Goal: Information Seeking & Learning: Learn about a topic

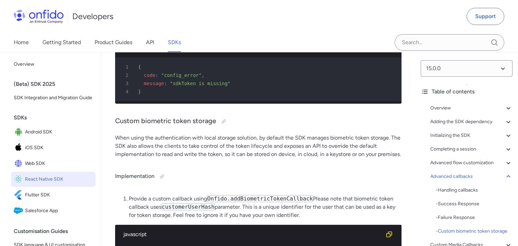
scroll to position [6947, 0]
click at [191, 10] on div "Developers Support" at bounding box center [259, 16] width 518 height 33
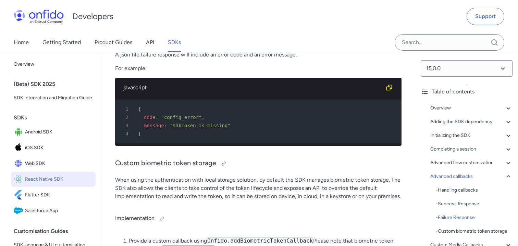
scroll to position [6906, 0]
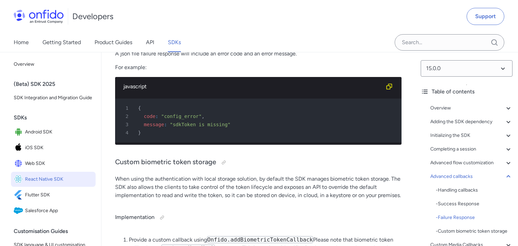
click at [173, 32] on div "Developers Support" at bounding box center [259, 16] width 518 height 33
drag, startPoint x: 115, startPoint y: 156, endPoint x: 217, endPoint y: 156, distance: 101.8
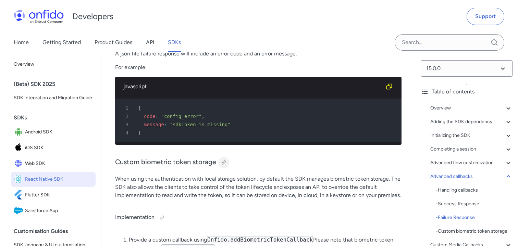
click at [223, 160] on div at bounding box center [223, 162] width 5 height 5
click at [257, 157] on h3 "Custom biometric token storage Link copied!" at bounding box center [258, 162] width 287 height 11
click at [294, 158] on h3 "Custom biometric token storage" at bounding box center [258, 162] width 287 height 11
click at [225, 160] on div at bounding box center [223, 162] width 5 height 5
click at [288, 157] on h3 "Custom biometric token storage Link copied!" at bounding box center [258, 162] width 287 height 11
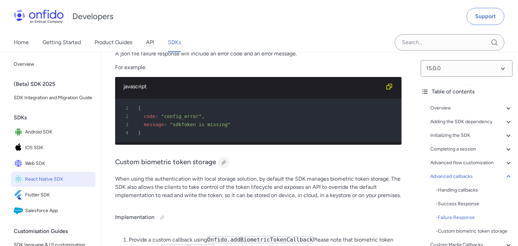
click at [221, 160] on div at bounding box center [223, 162] width 5 height 5
click at [276, 157] on h3 "Custom biometric token storage" at bounding box center [258, 162] width 287 height 11
click at [189, 20] on div "Developers Support" at bounding box center [259, 16] width 518 height 33
drag, startPoint x: 200, startPoint y: 28, endPoint x: 167, endPoint y: 25, distance: 33.4
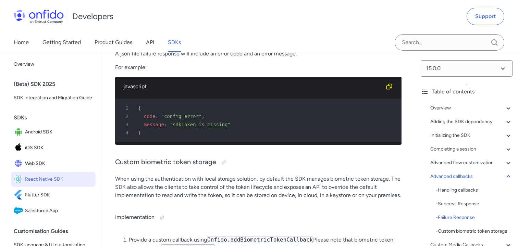
click at [200, 28] on div "Developers Support" at bounding box center [259, 16] width 518 height 33
drag, startPoint x: 167, startPoint y: 25, endPoint x: 204, endPoint y: 35, distance: 38.5
click at [167, 25] on div "Developers Support" at bounding box center [259, 16] width 518 height 33
click at [204, 35] on div "Home Getting Started Product Guides API SDKs" at bounding box center [104, 42] width 208 height 19
click at [162, 23] on div "Developers Support" at bounding box center [259, 16] width 518 height 33
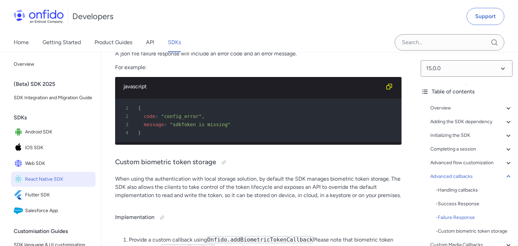
drag, startPoint x: 190, startPoint y: 28, endPoint x: 167, endPoint y: 24, distance: 22.6
click at [190, 28] on div "Developers Support" at bounding box center [259, 16] width 518 height 33
drag, startPoint x: 167, startPoint y: 24, endPoint x: 202, endPoint y: 32, distance: 35.4
click at [202, 32] on div "Developers Support" at bounding box center [259, 16] width 518 height 33
drag, startPoint x: 173, startPoint y: 20, endPoint x: 202, endPoint y: 32, distance: 31.4
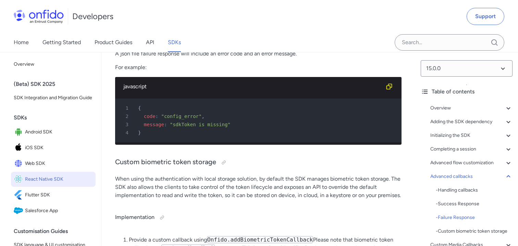
click at [173, 21] on div "Developers Support" at bounding box center [259, 16] width 518 height 33
drag, startPoint x: 202, startPoint y: 32, endPoint x: 163, endPoint y: 17, distance: 41.9
click at [199, 32] on div "Developers Support" at bounding box center [259, 16] width 518 height 33
click at [163, 17] on div "Developers Support" at bounding box center [259, 16] width 518 height 33
drag, startPoint x: 198, startPoint y: 35, endPoint x: 175, endPoint y: 22, distance: 25.5
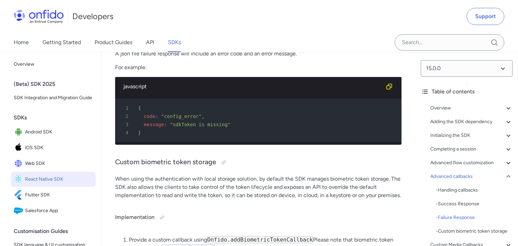
click at [196, 34] on div "Home Getting Started Product Guides API SDKs" at bounding box center [104, 42] width 208 height 19
drag, startPoint x: 173, startPoint y: 21, endPoint x: 145, endPoint y: 5, distance: 31.6
click at [145, 5] on div "Developers Support" at bounding box center [259, 16] width 518 height 33
click at [189, 29] on div "Developers Support" at bounding box center [259, 16] width 518 height 33
drag, startPoint x: 177, startPoint y: 26, endPoint x: 194, endPoint y: 33, distance: 18.3
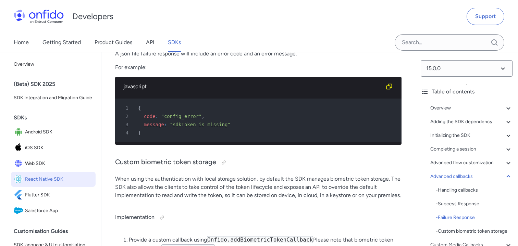
click at [183, 28] on div "Developers Support" at bounding box center [259, 16] width 518 height 33
drag, startPoint x: 194, startPoint y: 33, endPoint x: 171, endPoint y: 20, distance: 25.9
click at [194, 33] on div "Home Getting Started Product Guides API SDKs" at bounding box center [104, 42] width 208 height 19
drag, startPoint x: 170, startPoint y: 19, endPoint x: 190, endPoint y: 31, distance: 23.2
click at [179, 24] on div "Developers Support" at bounding box center [259, 16] width 518 height 33
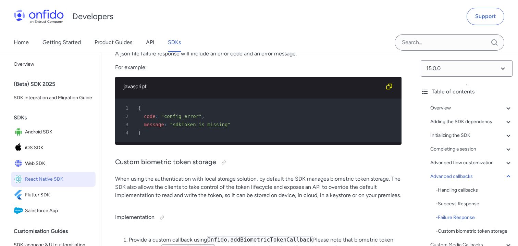
click at [190, 31] on div "Developers Support" at bounding box center [259, 16] width 518 height 33
drag, startPoint x: 167, startPoint y: 17, endPoint x: 188, endPoint y: 30, distance: 25.1
click at [167, 17] on div "Developers Support" at bounding box center [259, 16] width 518 height 33
drag, startPoint x: 188, startPoint y: 30, endPoint x: 167, endPoint y: 21, distance: 23.0
click at [188, 30] on div "Developers Support" at bounding box center [259, 16] width 518 height 33
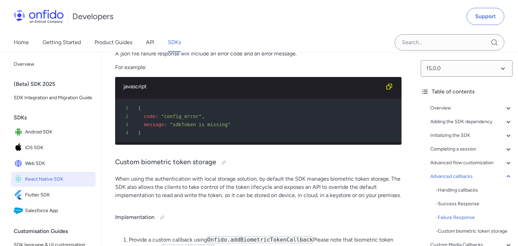
click at [167, 21] on div "Developers Support" at bounding box center [259, 16] width 518 height 33
drag, startPoint x: 196, startPoint y: 38, endPoint x: 175, endPoint y: 28, distance: 23.0
click at [194, 38] on div "Home Getting Started Product Guides API SDKs" at bounding box center [104, 42] width 208 height 19
click at [157, 18] on div "Developers Support" at bounding box center [259, 16] width 518 height 33
drag, startPoint x: 198, startPoint y: 40, endPoint x: 175, endPoint y: 30, distance: 25.3
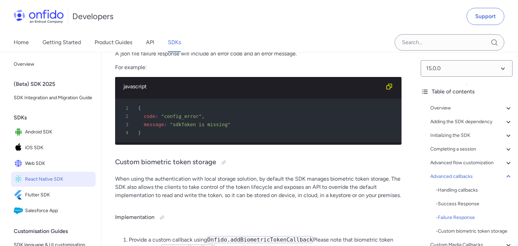
click at [198, 40] on div "Home Getting Started Product Guides API SDKs" at bounding box center [104, 42] width 208 height 19
click at [189, 34] on div "Developers Support Home Getting Started Product Guides API SDKs" at bounding box center [259, 26] width 518 height 52
drag, startPoint x: 168, startPoint y: 23, endPoint x: 189, endPoint y: 35, distance: 24.5
click at [169, 23] on div "Developers Support" at bounding box center [259, 16] width 518 height 33
click at [192, 36] on div "Home Getting Started Product Guides API SDKs" at bounding box center [104, 42] width 208 height 19
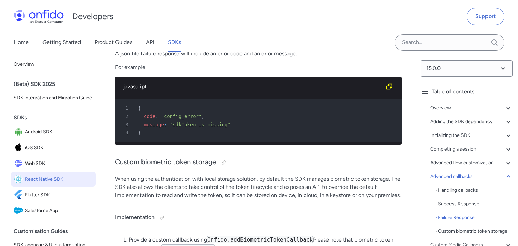
click at [180, 31] on div "Developers Support" at bounding box center [259, 16] width 518 height 33
drag, startPoint x: 189, startPoint y: 32, endPoint x: 157, endPoint y: 16, distance: 36.0
click at [189, 32] on div "Developers Support" at bounding box center [259, 16] width 518 height 33
drag, startPoint x: 157, startPoint y: 16, endPoint x: 183, endPoint y: 31, distance: 29.5
click at [158, 16] on div "Developers Support" at bounding box center [259, 16] width 518 height 33
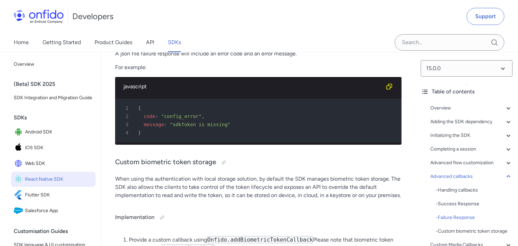
click at [183, 31] on div "Developers Support" at bounding box center [259, 16] width 518 height 33
click at [169, 26] on div "Developers Support" at bounding box center [259, 16] width 518 height 33
drag, startPoint x: 174, startPoint y: 27, endPoint x: 149, endPoint y: 25, distance: 25.4
click at [174, 27] on div "Developers Support" at bounding box center [259, 16] width 518 height 33
click at [149, 25] on div "Developers Support" at bounding box center [259, 16] width 518 height 33
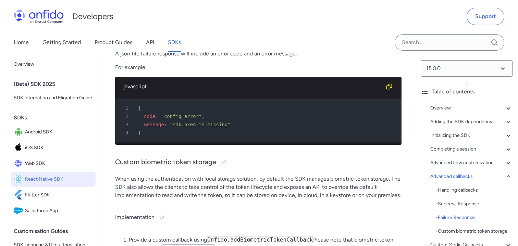
drag, startPoint x: 179, startPoint y: 27, endPoint x: 168, endPoint y: 25, distance: 10.7
click at [179, 27] on div "Developers Support" at bounding box center [259, 16] width 518 height 33
click at [157, 25] on div "Developers Support" at bounding box center [259, 16] width 518 height 33
click at [174, 30] on div "Developers Support" at bounding box center [259, 16] width 518 height 33
click at [155, 30] on div "Developers Support" at bounding box center [259, 16] width 518 height 33
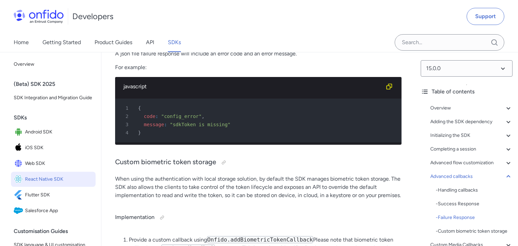
drag, startPoint x: 185, startPoint y: 30, endPoint x: 156, endPoint y: 30, distance: 29.8
click at [184, 30] on div "Developers Support" at bounding box center [259, 16] width 518 height 33
click at [156, 30] on div "Developers Support" at bounding box center [259, 16] width 518 height 33
click at [149, 32] on div "Developers Support" at bounding box center [259, 16] width 518 height 33
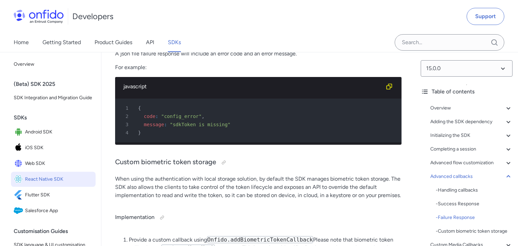
click at [149, 33] on div "Developers Support" at bounding box center [259, 16] width 518 height 33
click at [149, 32] on div "Developers Support" at bounding box center [259, 16] width 518 height 33
click at [149, 34] on link "API" at bounding box center [150, 42] width 8 height 19
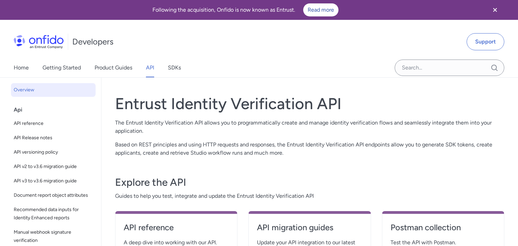
click at [149, 58] on div "Developers Support" at bounding box center [259, 41] width 518 height 33
click at [174, 59] on link "SDKs" at bounding box center [174, 67] width 13 height 19
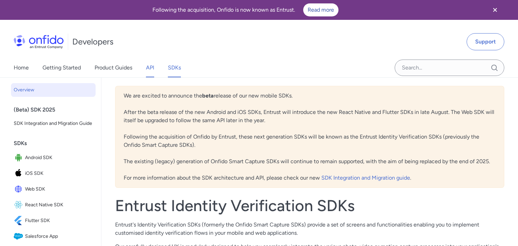
click at [150, 60] on link "API" at bounding box center [150, 67] width 8 height 19
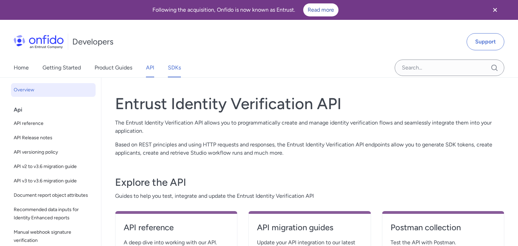
click at [175, 61] on link "SDKs" at bounding box center [174, 67] width 13 height 19
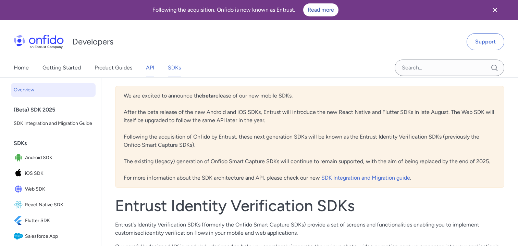
click at [148, 59] on link "API" at bounding box center [150, 67] width 8 height 19
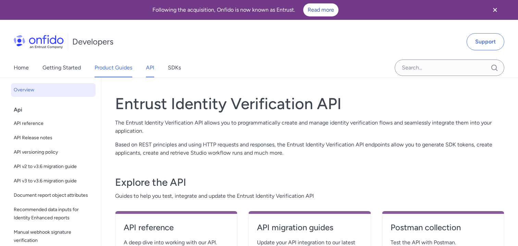
click at [119, 60] on link "Product Guides" at bounding box center [114, 67] width 38 height 19
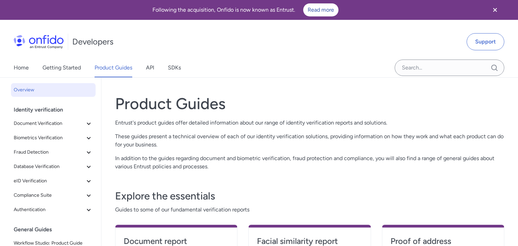
click at [149, 56] on div "Developers Support" at bounding box center [259, 41] width 518 height 33
click at [218, 49] on div "Developers Support" at bounding box center [259, 41] width 518 height 33
click at [246, 33] on div "Developers Support" at bounding box center [259, 41] width 518 height 33
click at [149, 68] on link "API" at bounding box center [150, 67] width 8 height 19
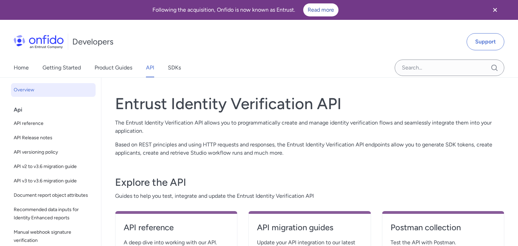
click at [149, 57] on div "Developers Support" at bounding box center [259, 41] width 518 height 33
click at [150, 57] on div "Developers Support" at bounding box center [259, 41] width 518 height 33
click at [231, 61] on div "Home Getting Started Product Guides API SDKs" at bounding box center [259, 67] width 518 height 19
click at [224, 48] on div "Developers Support" at bounding box center [259, 41] width 518 height 33
